Goal: Task Accomplishment & Management: Use online tool/utility

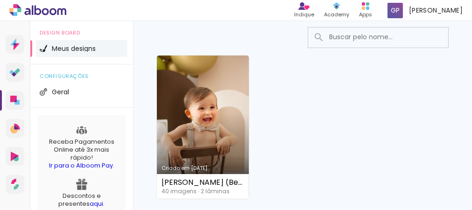
scroll to position [93, 0]
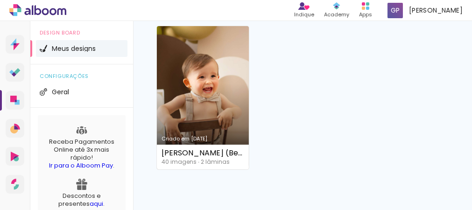
click at [236, 129] on link "Criado em 14/10/25" at bounding box center [203, 97] width 92 height 143
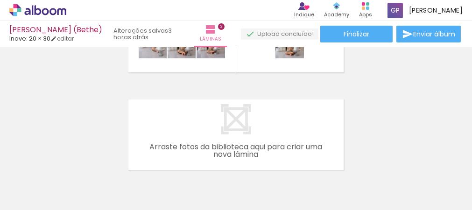
scroll to position [140, 0]
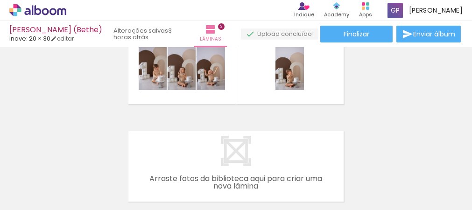
click at [216, 114] on div "Inserir lâmina 1 de 2 Inserir lâmina 2 de 2" at bounding box center [236, 56] width 472 height 293
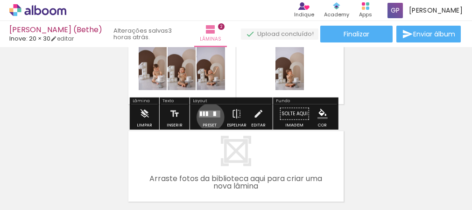
click at [208, 117] on div at bounding box center [209, 114] width 25 height 19
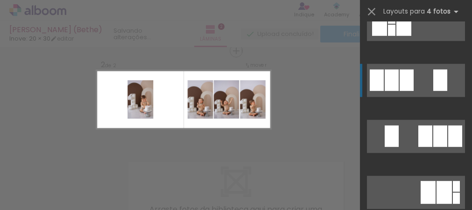
scroll to position [1829, 0]
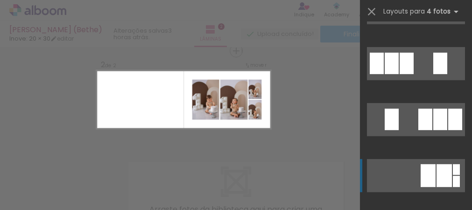
click at [426, 167] on div at bounding box center [427, 175] width 15 height 23
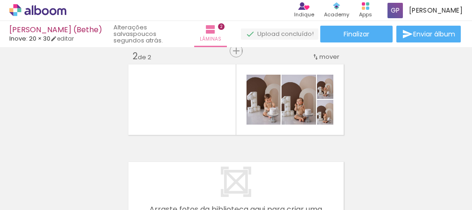
scroll to position [0, 0]
drag, startPoint x: 264, startPoint y: 91, endPoint x: 250, endPoint y: 95, distance: 14.0
type paper-slider "100"
click at [250, 77] on div "P&B Largura Cor" at bounding box center [266, 77] width 34 height 0
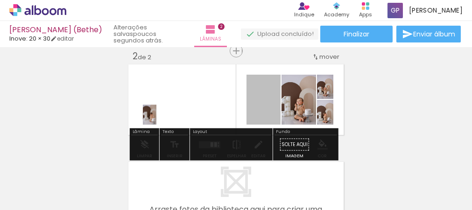
drag, startPoint x: 255, startPoint y: 98, endPoint x: 146, endPoint y: 114, distance: 109.9
click at [146, 114] on quentale-layouter at bounding box center [235, 100] width 219 height 74
drag, startPoint x: 259, startPoint y: 97, endPoint x: 142, endPoint y: 99, distance: 117.1
click at [142, 99] on quentale-layouter at bounding box center [235, 100] width 219 height 74
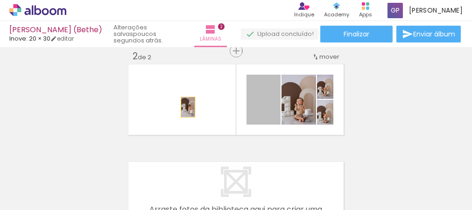
drag, startPoint x: 273, startPoint y: 106, endPoint x: 184, endPoint y: 107, distance: 89.1
click at [183, 107] on quentale-layouter at bounding box center [235, 100] width 219 height 74
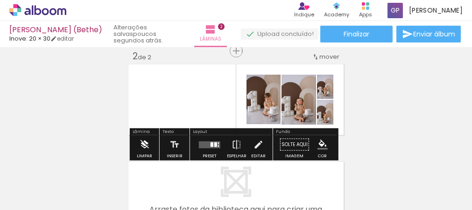
click at [143, 143] on iron-icon at bounding box center [144, 144] width 10 height 19
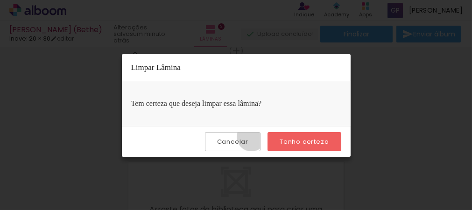
click at [254, 136] on paper-button "Cancelar" at bounding box center [233, 141] width 56 height 19
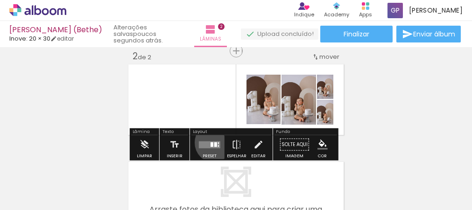
click at [214, 142] on div at bounding box center [215, 144] width 3 height 5
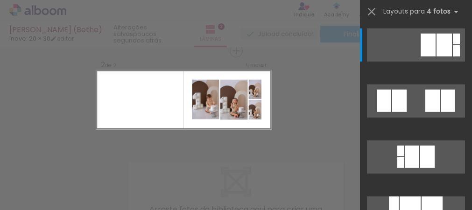
click at [215, 139] on div "Confirmar Cancelar" at bounding box center [236, 95] width 472 height 315
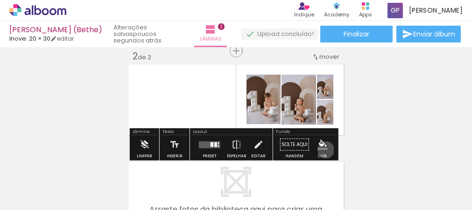
click at [322, 149] on paper-menu-button "#ffebee #ffcdd2 #ef9a9a #e57373 #ef5350 #f44336 #e53935 #d32f2f #c62828 #b71c1c…" at bounding box center [323, 145] width 18 height 18
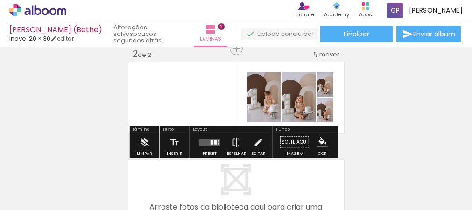
scroll to position [109, 0]
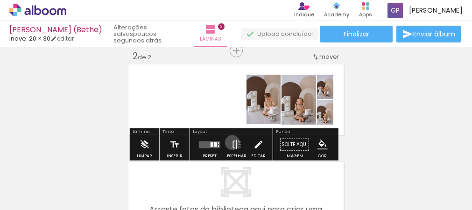
click at [231, 142] on iron-icon at bounding box center [236, 144] width 10 height 19
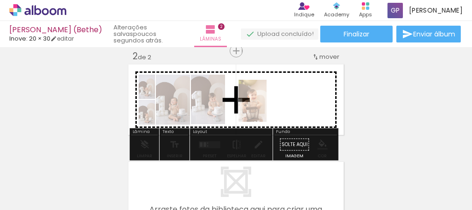
drag, startPoint x: 106, startPoint y: 197, endPoint x: 266, endPoint y: 108, distance: 183.2
click at [266, 108] on quentale-workspace at bounding box center [236, 105] width 472 height 210
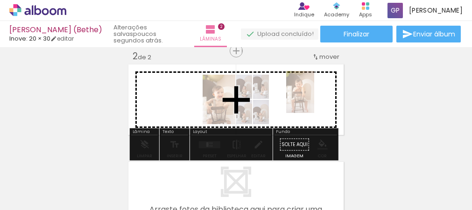
drag, startPoint x: 171, startPoint y: 168, endPoint x: 314, endPoint y: 99, distance: 158.6
click at [314, 99] on quentale-workspace at bounding box center [236, 105] width 472 height 210
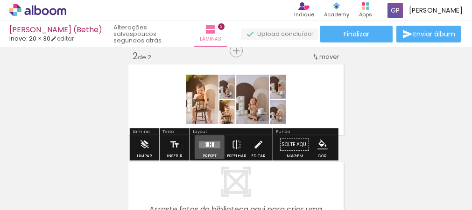
click at [212, 147] on quentale-layouter at bounding box center [209, 144] width 21 height 7
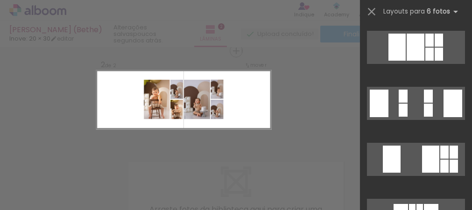
scroll to position [498, 0]
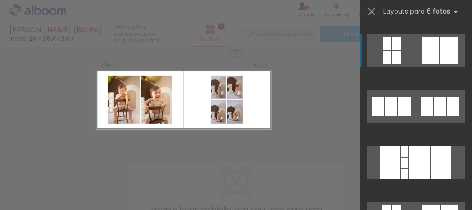
click at [428, 63] on div at bounding box center [430, 50] width 17 height 27
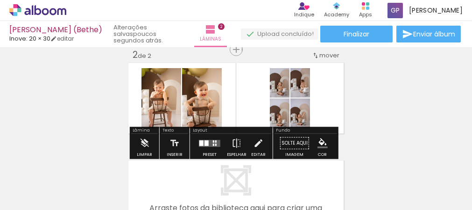
scroll to position [109, 0]
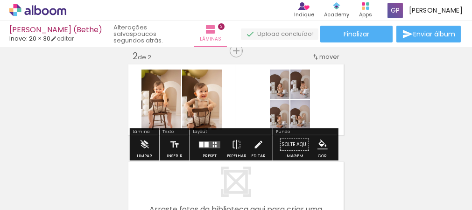
click at [218, 130] on div "Layout" at bounding box center [231, 133] width 80 height 6
click at [215, 140] on div at bounding box center [209, 144] width 25 height 19
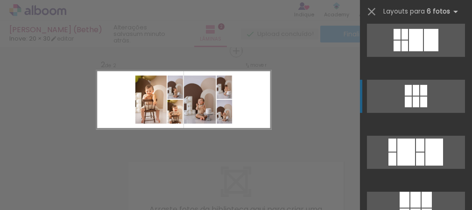
scroll to position [1297, 0]
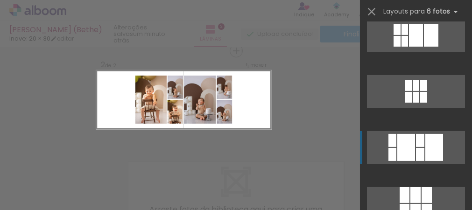
click at [420, 158] on quentale-layouter at bounding box center [416, 147] width 98 height 33
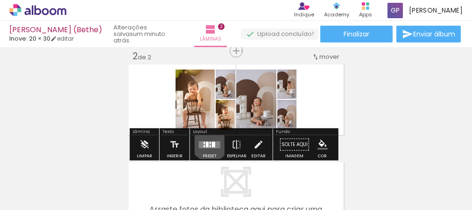
click at [207, 141] on quentale-layouter at bounding box center [209, 144] width 21 height 7
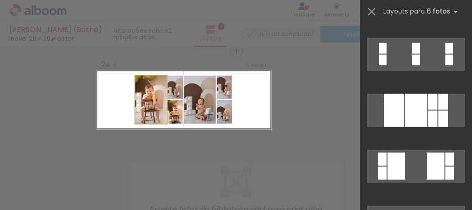
scroll to position [1400, 0]
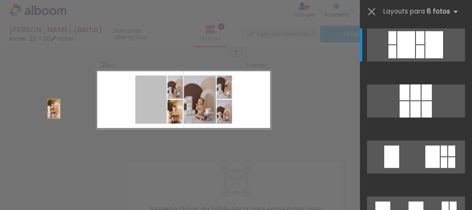
drag, startPoint x: 143, startPoint y: 105, endPoint x: 26, endPoint y: 111, distance: 117.2
click at [26, 111] on div "Inserir lâmina 1 de 2 Inserir lâmina 2 de 2 Confirmar Cancelar" at bounding box center [236, 95] width 472 height 315
drag, startPoint x: 148, startPoint y: 114, endPoint x: 33, endPoint y: 109, distance: 115.4
click at [33, 109] on div "Inserir lâmina 1 de 2 Inserir lâmina 2 de 2 Confirmar Cancelar" at bounding box center [236, 95] width 472 height 315
drag, startPoint x: 154, startPoint y: 100, endPoint x: 9, endPoint y: 107, distance: 145.3
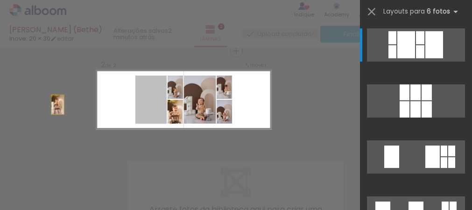
click at [9, 107] on div "Inserir lâmina 1 de 2 Inserir lâmina 2 de 2 Confirmar Cancelar" at bounding box center [236, 95] width 472 height 315
drag, startPoint x: 146, startPoint y: 98, endPoint x: 35, endPoint y: 97, distance: 111.1
click at [35, 97] on div "Inserir lâmina 1 de 2 Inserir lâmina 2 de 2 Confirmar Cancelar" at bounding box center [236, 95] width 472 height 315
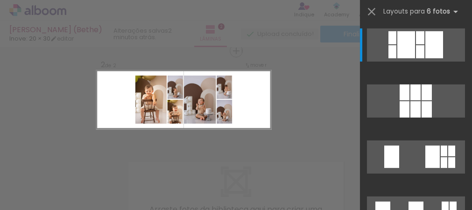
drag, startPoint x: 145, startPoint y: 111, endPoint x: 68, endPoint y: 79, distance: 83.5
click at [68, 79] on div "Confirmar Cancelar" at bounding box center [236, 95] width 472 height 315
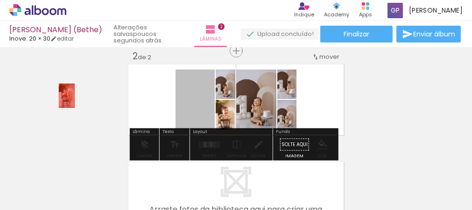
drag, startPoint x: 185, startPoint y: 95, endPoint x: 63, endPoint y: 95, distance: 121.8
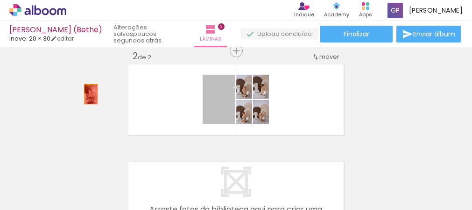
drag, startPoint x: 224, startPoint y: 100, endPoint x: 82, endPoint y: 94, distance: 142.5
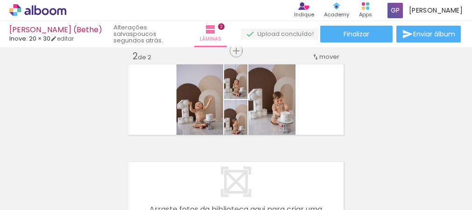
click at [51, 179] on iron-icon at bounding box center [47, 181] width 7 height 7
click at [45, 176] on paper-item "Não utilizadas" at bounding box center [30, 179] width 48 height 8
type input "Não utilizadas"
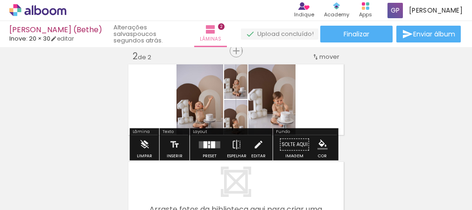
click at [53, 88] on div "Inserir lâmina 1 de 2 Inserir lâmina 2 de 2" at bounding box center [236, 87] width 472 height 293
click at [218, 142] on paper-button "Preset" at bounding box center [210, 147] width 30 height 24
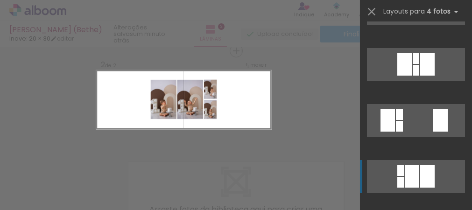
scroll to position [233, 0]
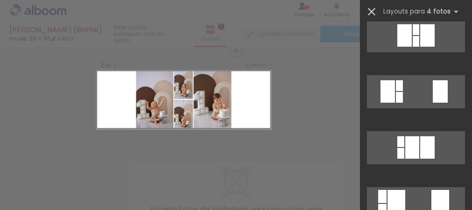
click at [371, 9] on iron-icon at bounding box center [371, 11] width 13 height 13
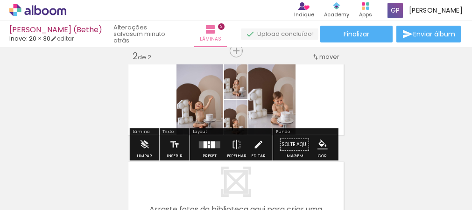
click at [324, 53] on span "mover" at bounding box center [329, 56] width 20 height 9
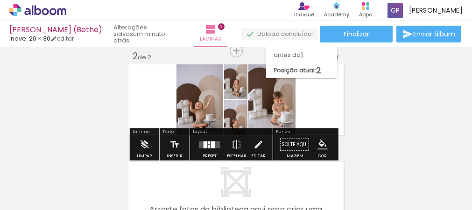
click at [371, 98] on div "Inserir lâmina 1 de 2 Inserir lâmina 2 de 2" at bounding box center [236, 87] width 472 height 293
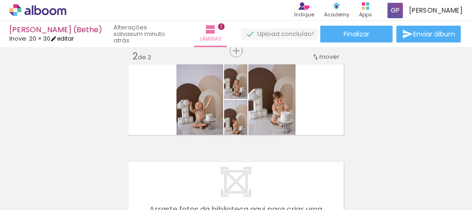
click at [70, 36] on link "editar" at bounding box center [61, 39] width 23 height 8
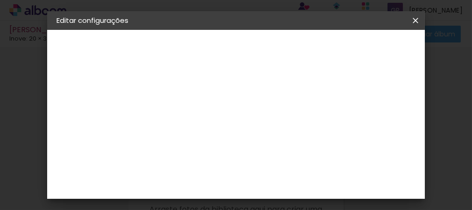
click at [0, 0] on slot "Mostrar sangria" at bounding box center [0, 0] width 0 height 0
type paper-checkbox "on"
click at [277, 49] on paper-button "Voltar" at bounding box center [258, 50] width 38 height 16
click at [260, 155] on div "Escolha o tamanho" at bounding box center [233, 172] width 54 height 43
click at [260, 159] on div "Escolha o tamanho" at bounding box center [233, 172] width 54 height 43
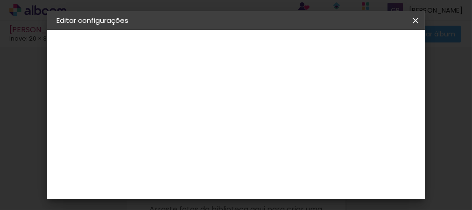
click at [249, 159] on div "Escolha o tamanho" at bounding box center [233, 172] width 54 height 43
click at [245, 151] on div "Escolha o tamanho" at bounding box center [233, 172] width 54 height 43
drag, startPoint x: 245, startPoint y: 150, endPoint x: 243, endPoint y: 156, distance: 6.3
click at [243, 156] on div "Escolha o tamanho" at bounding box center [233, 172] width 54 height 43
click at [316, 47] on div "Voltar Avançar" at bounding box center [270, 50] width 93 height 16
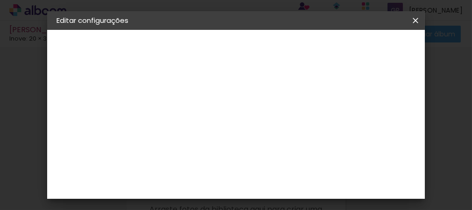
click at [316, 51] on div "Voltar Avançar" at bounding box center [270, 50] width 93 height 16
click at [0, 0] on slot "Voltar" at bounding box center [0, 0] width 0 height 0
click at [0, 0] on slot "Tamanho Livre" at bounding box center [0, 0] width 0 height 0
click at [308, 140] on iron-icon at bounding box center [304, 141] width 11 height 11
click at [0, 0] on slot "Tamanho Livre" at bounding box center [0, 0] width 0 height 0
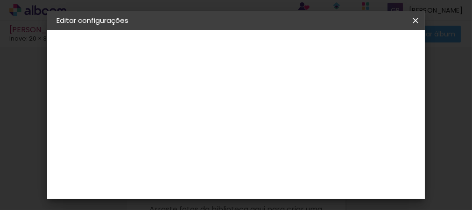
click at [0, 0] on slot "Tamanho Livre" at bounding box center [0, 0] width 0 height 0
click at [0, 0] on slot "Avançar" at bounding box center [0, 0] width 0 height 0
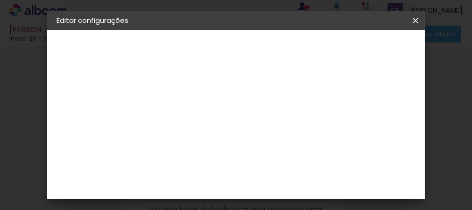
scroll to position [47, 0]
click at [248, 151] on span "20 × 30" at bounding box center [250, 157] width 43 height 19
click at [0, 0] on slot "Avançar" at bounding box center [0, 0] width 0 height 0
click at [339, 54] on span "Salvar configurações" at bounding box center [315, 52] width 48 height 13
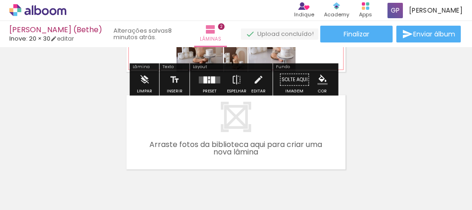
scroll to position [178, 0]
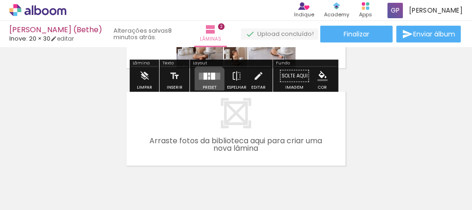
click at [207, 82] on div at bounding box center [209, 76] width 25 height 19
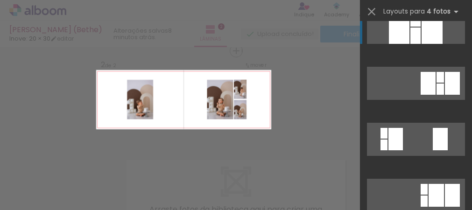
scroll to position [47, 0]
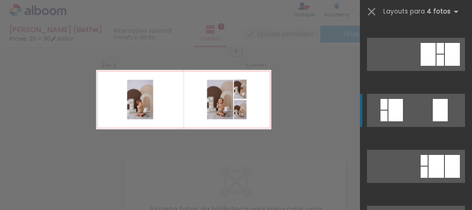
click at [391, 115] on div at bounding box center [395, 110] width 14 height 22
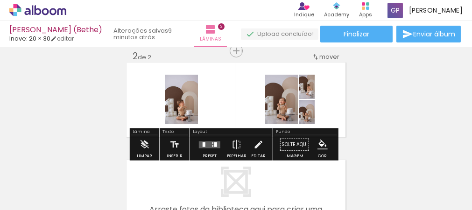
click at [203, 142] on div at bounding box center [204, 144] width 3 height 5
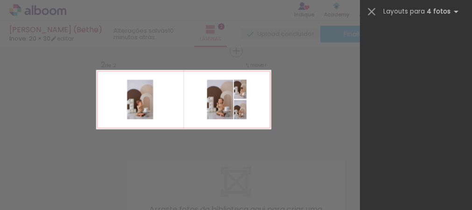
scroll to position [112, 0]
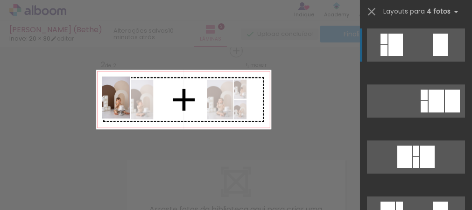
drag, startPoint x: 96, startPoint y: 179, endPoint x: 130, endPoint y: 105, distance: 81.6
click at [130, 105] on quentale-workspace at bounding box center [236, 105] width 472 height 210
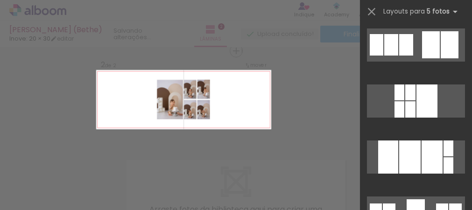
scroll to position [0, 0]
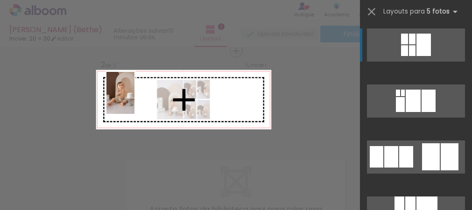
drag, startPoint x: 105, startPoint y: 185, endPoint x: 134, endPoint y: 100, distance: 90.0
click at [134, 100] on quentale-workspace at bounding box center [236, 105] width 472 height 210
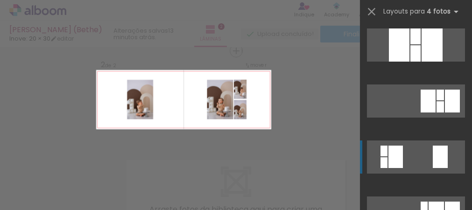
scroll to position [112, 0]
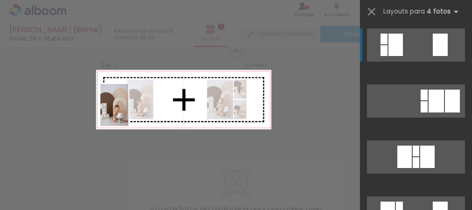
drag, startPoint x: 100, startPoint y: 182, endPoint x: 131, endPoint y: 122, distance: 67.2
click at [129, 108] on quentale-workspace at bounding box center [236, 105] width 472 height 210
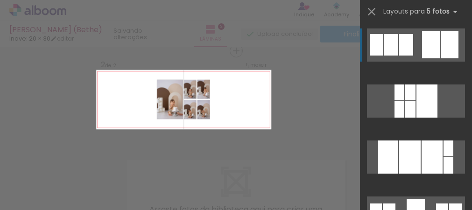
scroll to position [0, 0]
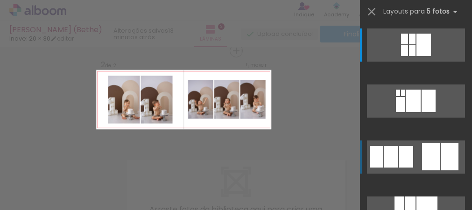
click at [450, 160] on div at bounding box center [449, 156] width 18 height 27
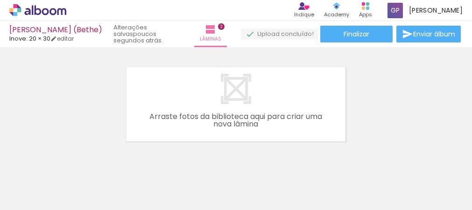
scroll to position [203, 0]
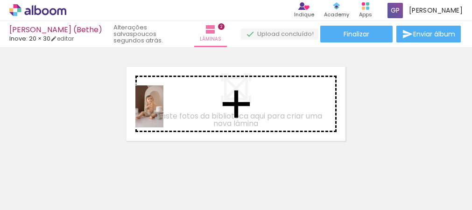
drag, startPoint x: 92, startPoint y: 180, endPoint x: 165, endPoint y: 111, distance: 99.7
click at [165, 111] on quentale-workspace at bounding box center [236, 105] width 472 height 210
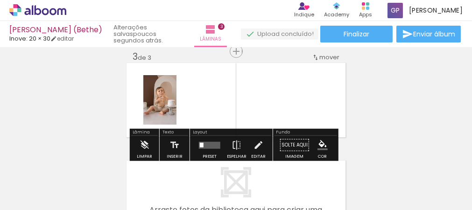
scroll to position [207, 0]
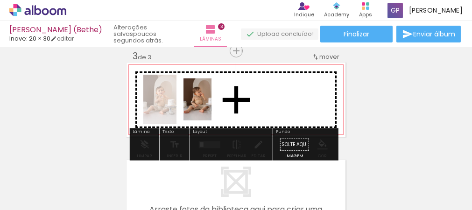
drag, startPoint x: 99, startPoint y: 186, endPoint x: 211, endPoint y: 106, distance: 137.2
click at [211, 106] on quentale-workspace at bounding box center [236, 105] width 472 height 210
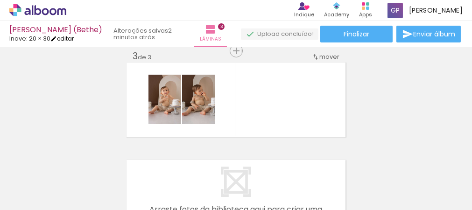
click at [71, 39] on link "editar" at bounding box center [61, 39] width 23 height 8
